Goal: Task Accomplishment & Management: Manage account settings

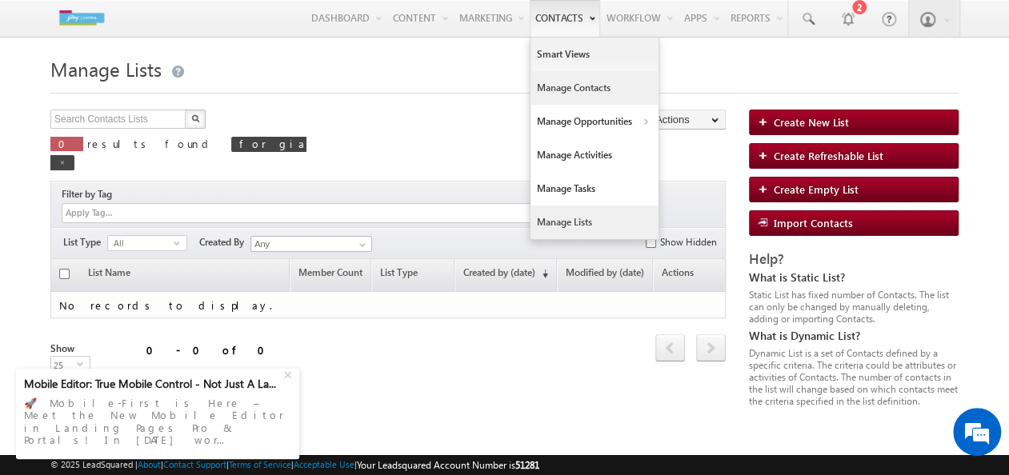
click at [567, 83] on link "Manage Contacts" at bounding box center [595, 88] width 128 height 34
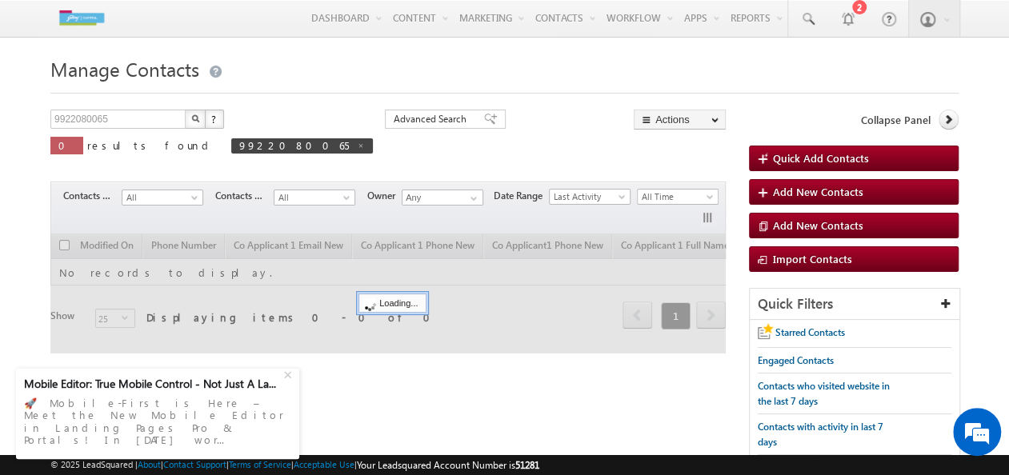
click at [197, 118] on img "button" at bounding box center [195, 118] width 8 height 8
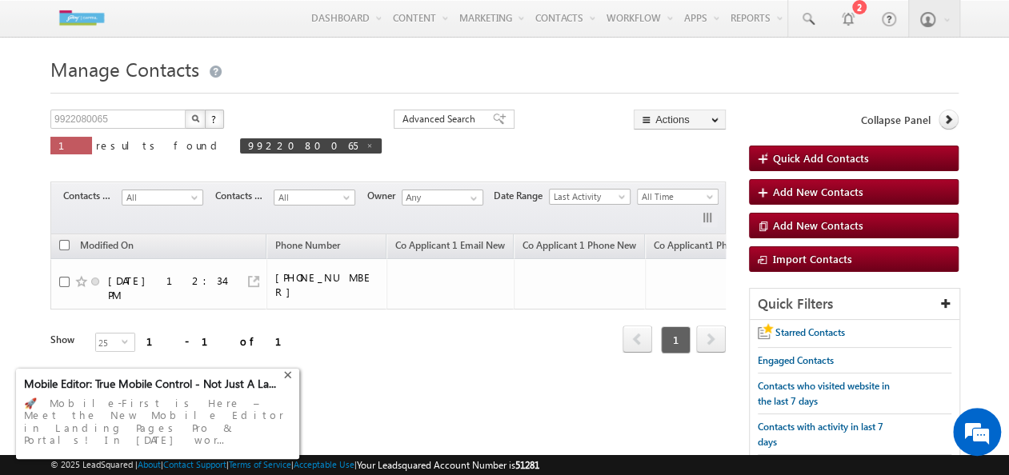
click at [290, 383] on div "+" at bounding box center [289, 372] width 19 height 19
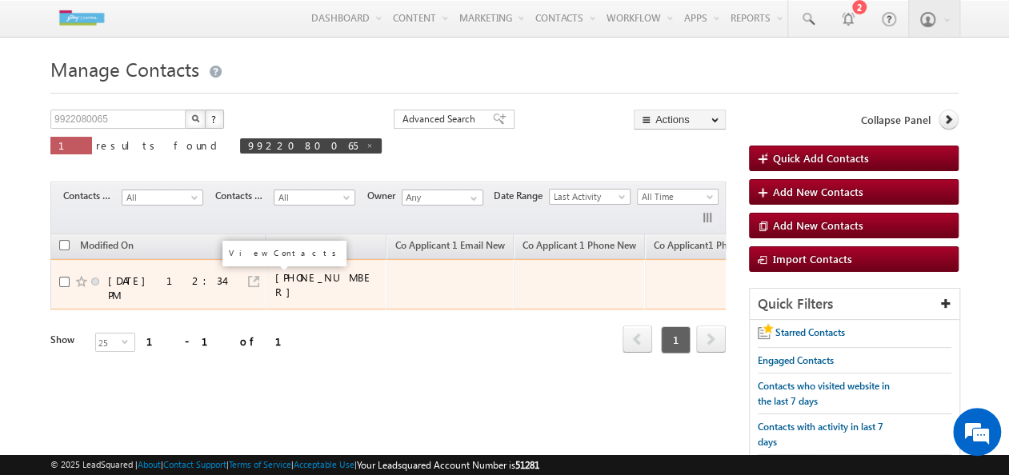
click at [259, 275] on td "08/25/2025 12:34 PM" at bounding box center [158, 284] width 216 height 50
click at [248, 283] on div at bounding box center [251, 281] width 15 height 14
click at [255, 277] on link at bounding box center [253, 281] width 11 height 11
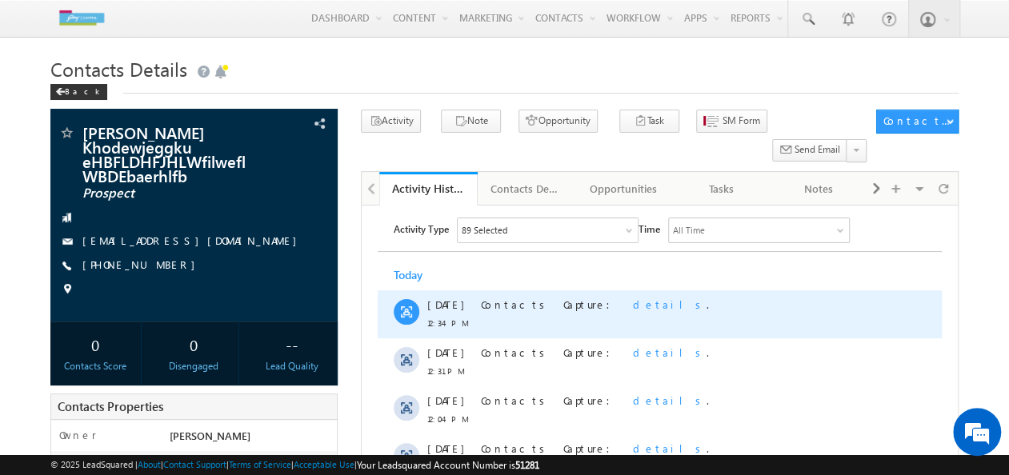
click at [633, 308] on span "details" at bounding box center [670, 305] width 74 height 14
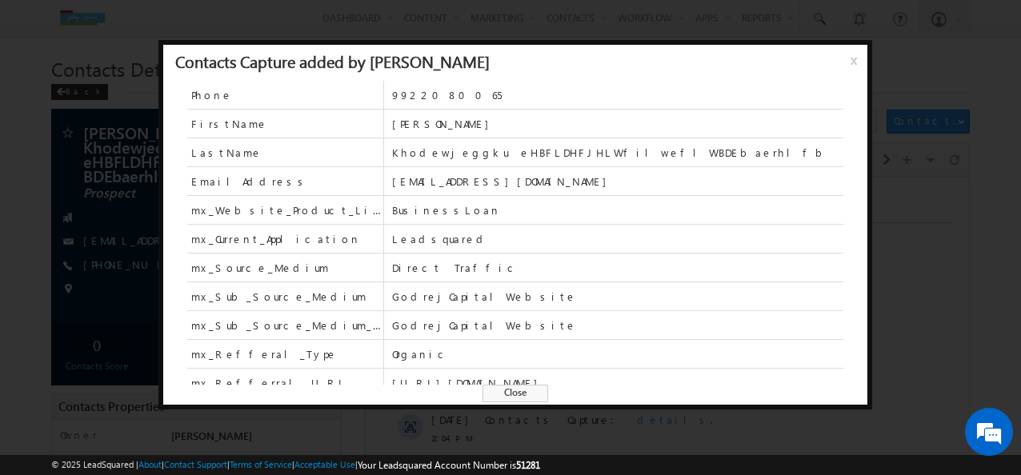
click at [851, 61] on span "x" at bounding box center [857, 66] width 13 height 29
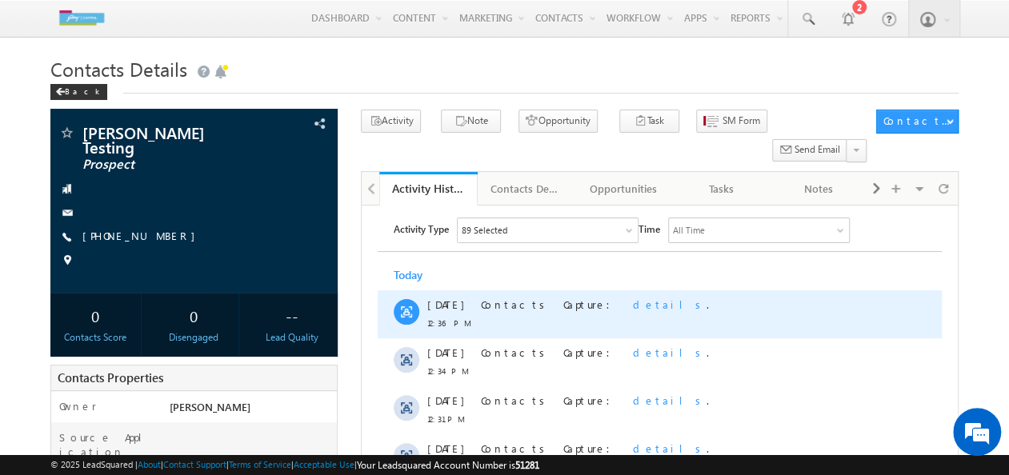
click at [633, 303] on span "details" at bounding box center [670, 305] width 74 height 14
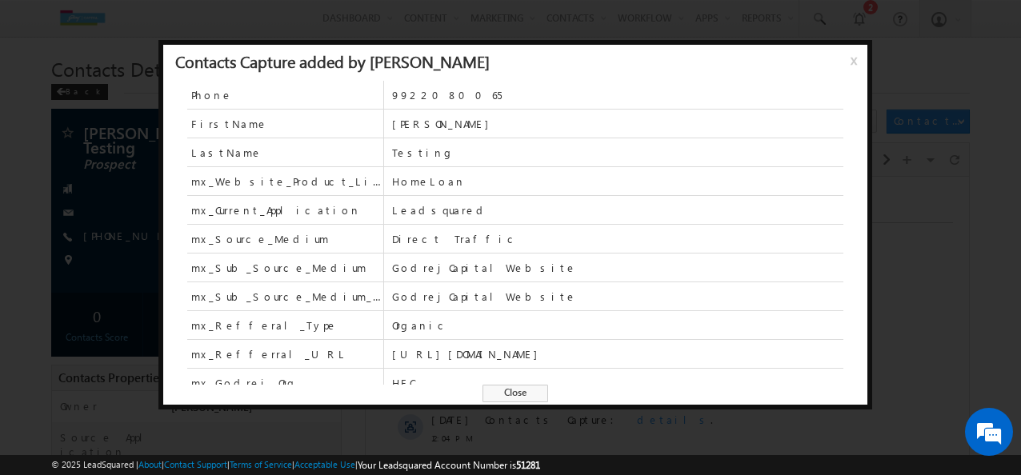
click at [565, 475] on html "Menu ConneqtQ Akshay conne qtq.a kshay @ext. godre jcapi tal.c om j Capit" at bounding box center [510, 436] width 1021 height 873
click at [506, 386] on span "Close" at bounding box center [516, 394] width 66 height 18
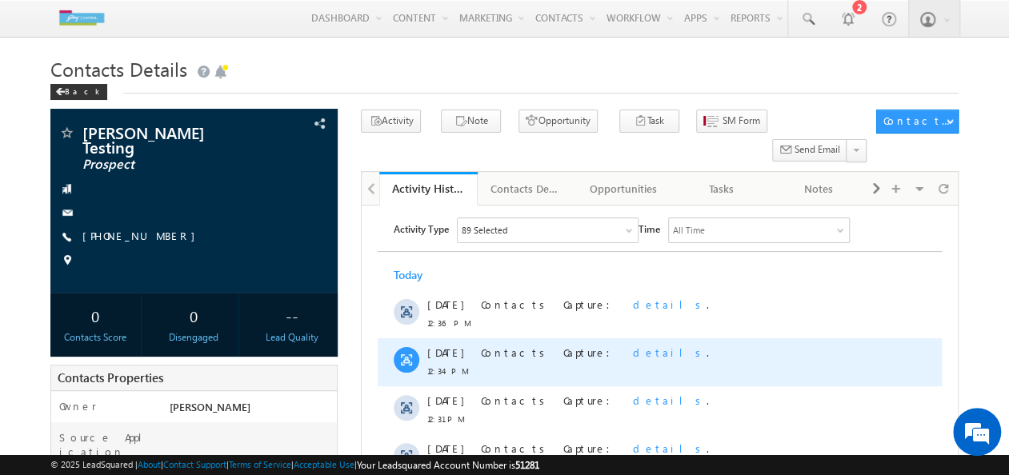
click at [633, 351] on span "details" at bounding box center [670, 353] width 74 height 14
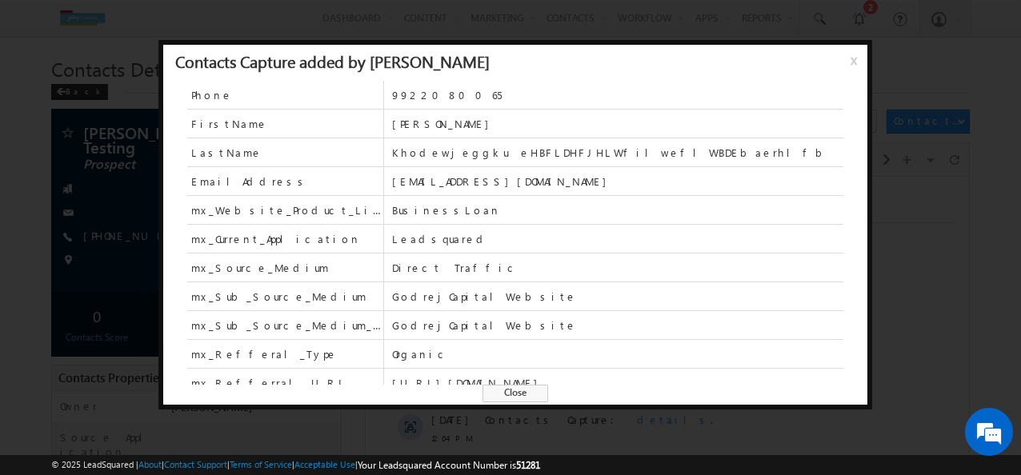
click at [851, 59] on span "x" at bounding box center [857, 66] width 13 height 29
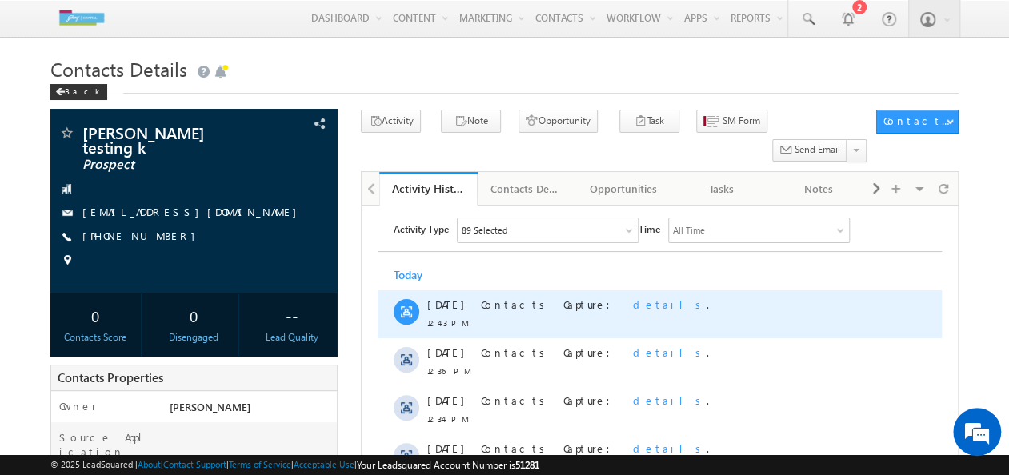
click at [633, 303] on span "details" at bounding box center [670, 305] width 74 height 14
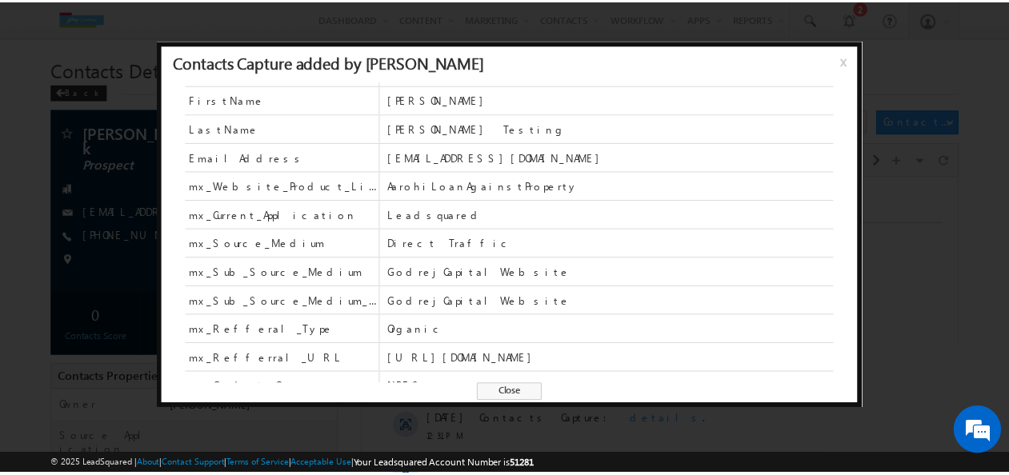
scroll to position [38, 0]
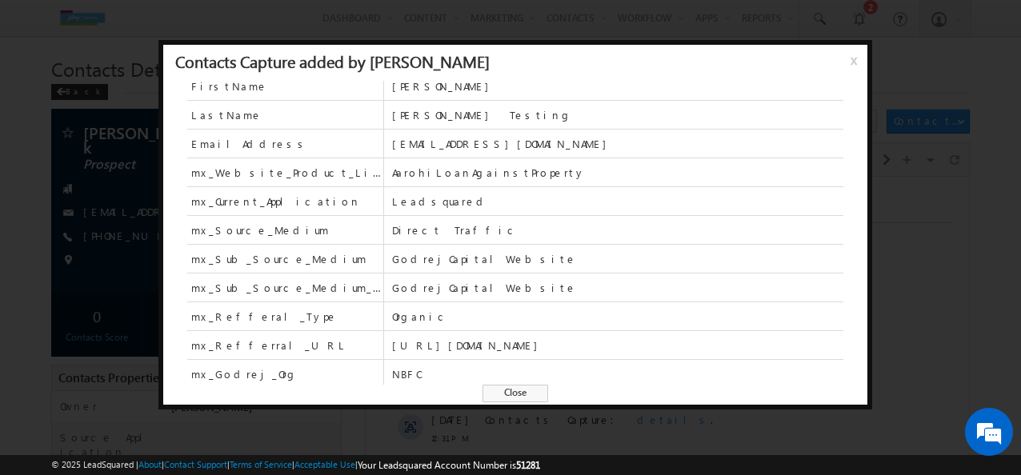
click at [511, 391] on span "Close" at bounding box center [516, 394] width 66 height 18
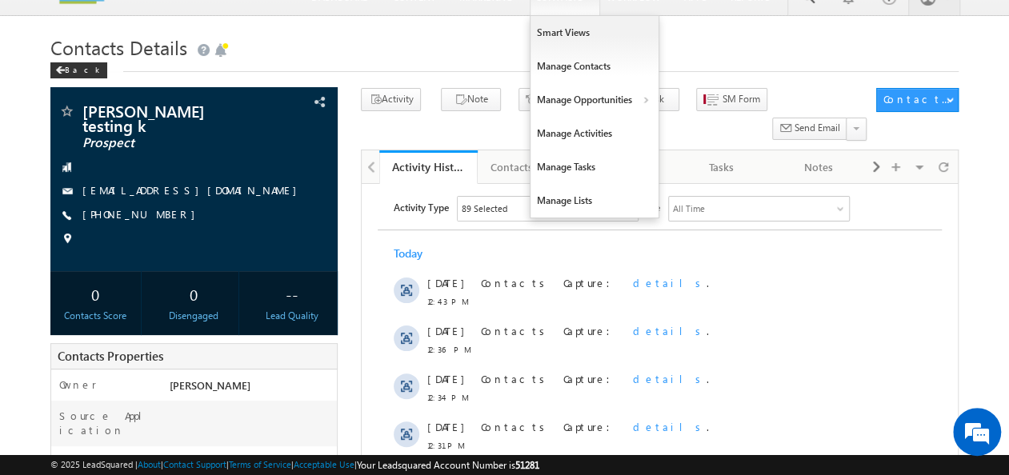
scroll to position [0, 0]
